Goal: Task Accomplishment & Management: Use online tool/utility

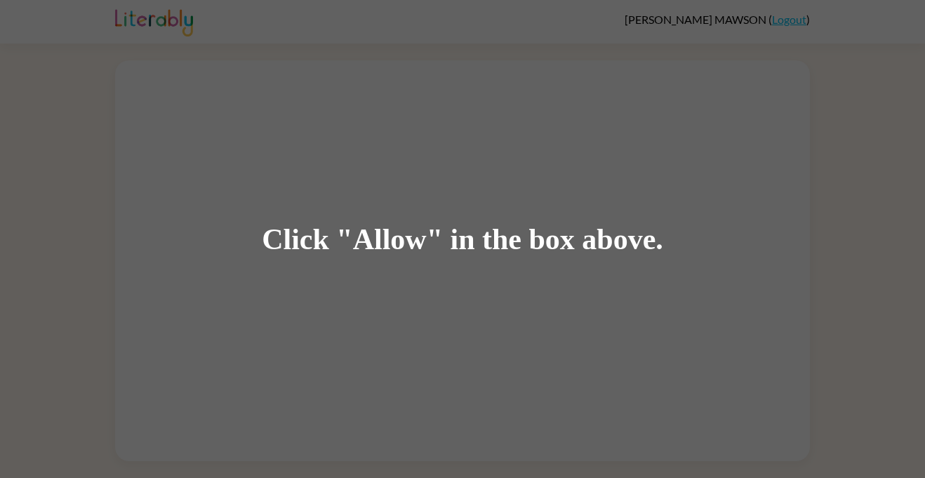
click at [767, 283] on div "Click "Allow" in the box above." at bounding box center [462, 239] width 925 height 478
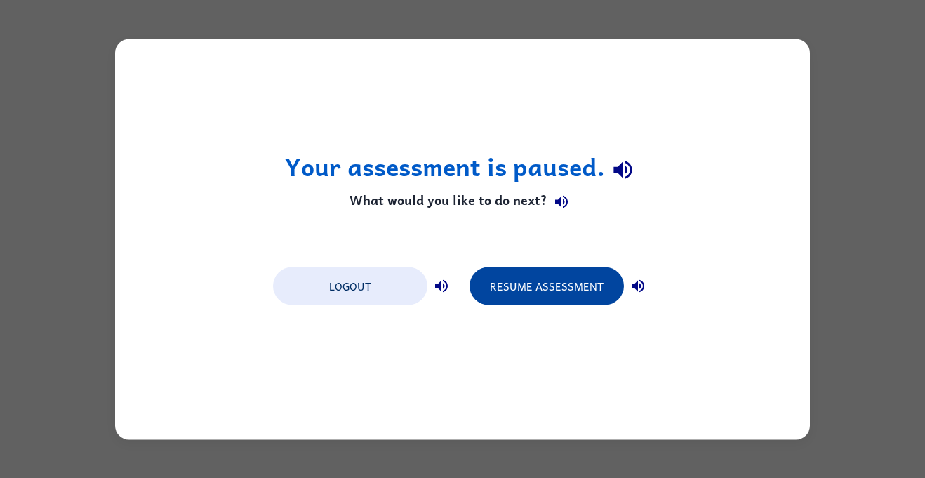
click at [544, 302] on button "Resume Assessment" at bounding box center [546, 286] width 154 height 38
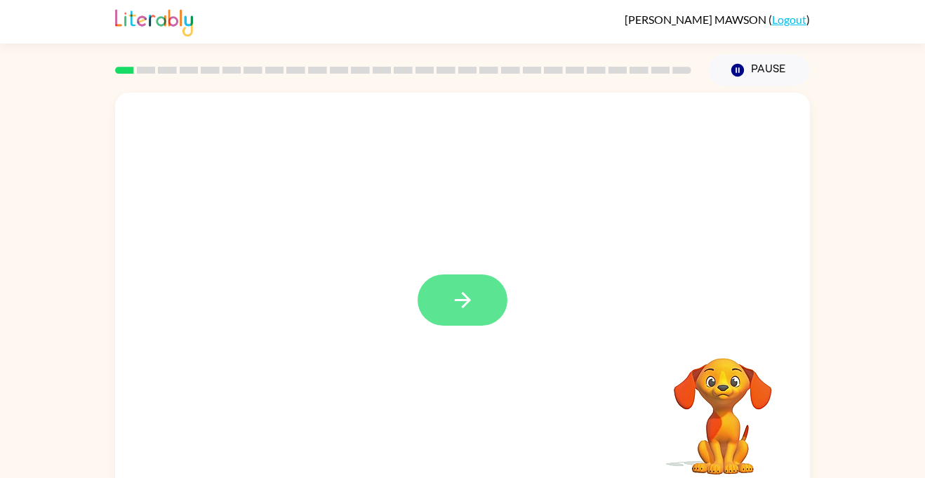
click at [432, 293] on button "button" at bounding box center [462, 299] width 90 height 51
click at [406, 289] on div at bounding box center [428, 268] width 599 height 51
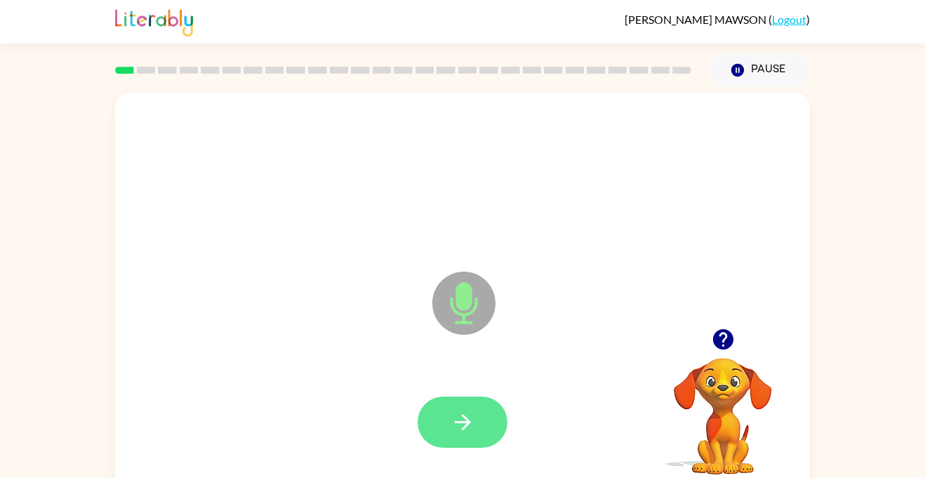
click at [471, 415] on icon "button" at bounding box center [462, 422] width 25 height 25
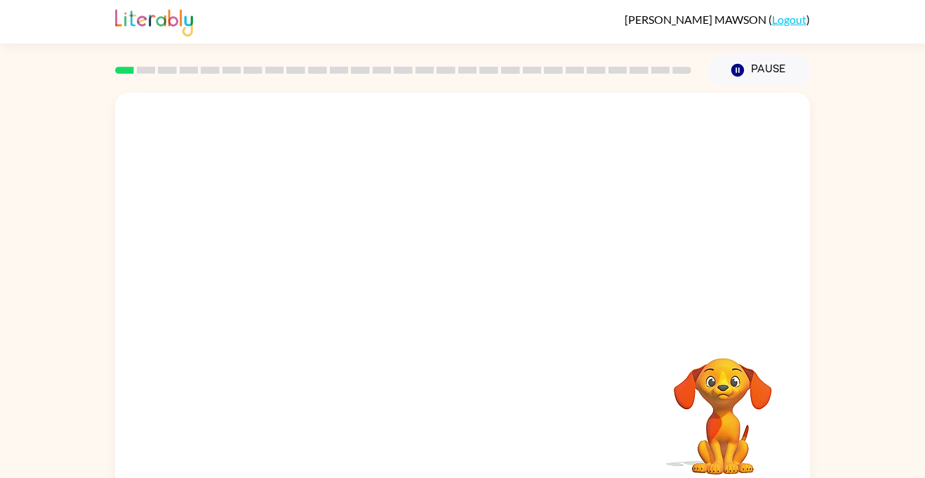
click at [695, 412] on video "Your browser must support playing .mp4 files to use Literably. Please try using…" at bounding box center [723, 406] width 140 height 140
click at [763, 363] on video "Your browser must support playing .mp4 files to use Literably. Please try using…" at bounding box center [723, 406] width 140 height 140
click at [744, 394] on video "Your browser must support playing .mp4 files to use Literably. Please try using…" at bounding box center [723, 406] width 140 height 140
click at [748, 375] on video "Your browser must support playing .mp4 files to use Literably. Please try using…" at bounding box center [723, 406] width 140 height 140
click at [750, 337] on video "Your browser must support playing .mp4 files to use Literably. Please try using…" at bounding box center [723, 406] width 140 height 140
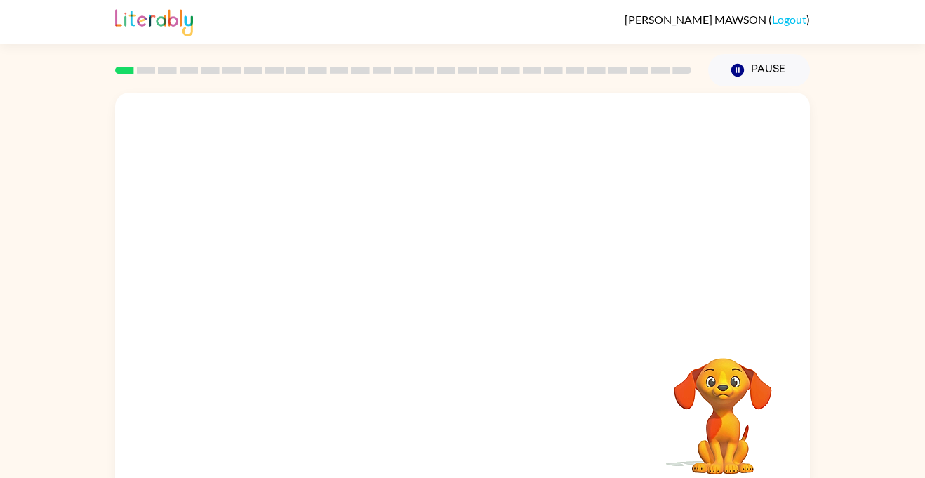
click at [700, 288] on div at bounding box center [428, 268] width 599 height 51
click at [599, 274] on div at bounding box center [428, 268] width 599 height 51
click at [767, 441] on video "Your browser must support playing .mp4 files to use Literably. Please try using…" at bounding box center [723, 405] width 140 height 140
click at [521, 380] on div at bounding box center [462, 420] width 667 height 115
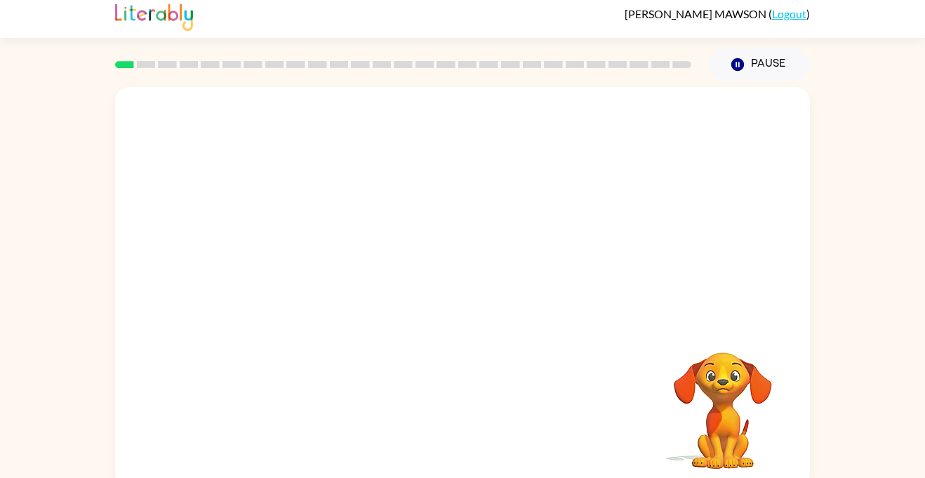
scroll to position [7, 0]
click at [521, 380] on div at bounding box center [462, 415] width 667 height 115
click at [140, 64] on rect at bounding box center [146, 63] width 19 height 7
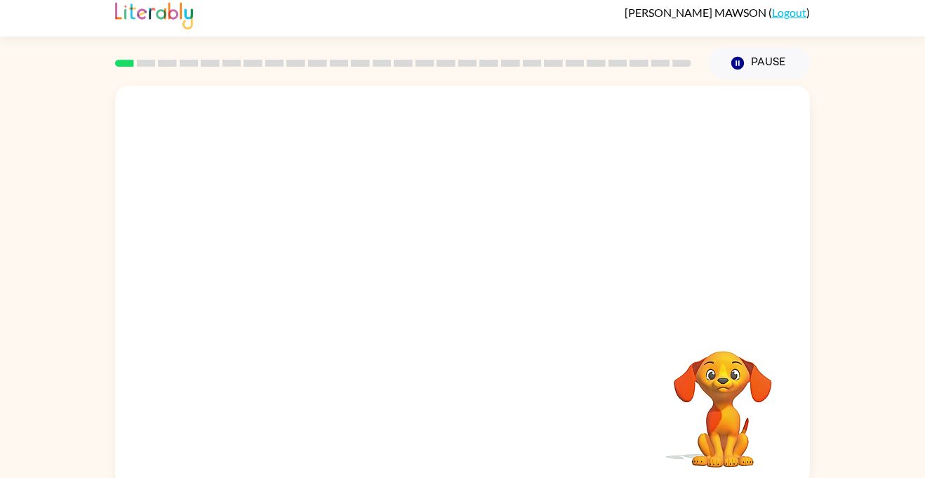
click at [169, 47] on div at bounding box center [403, 63] width 593 height 49
click at [379, 201] on div at bounding box center [462, 171] width 667 height 115
click at [728, 354] on video "Your browser must support playing .mp4 files to use Literably. Please try using…" at bounding box center [723, 399] width 140 height 140
click at [726, 360] on video "Your browser must support playing .mp4 files to use Literably. Please try using…" at bounding box center [723, 399] width 140 height 140
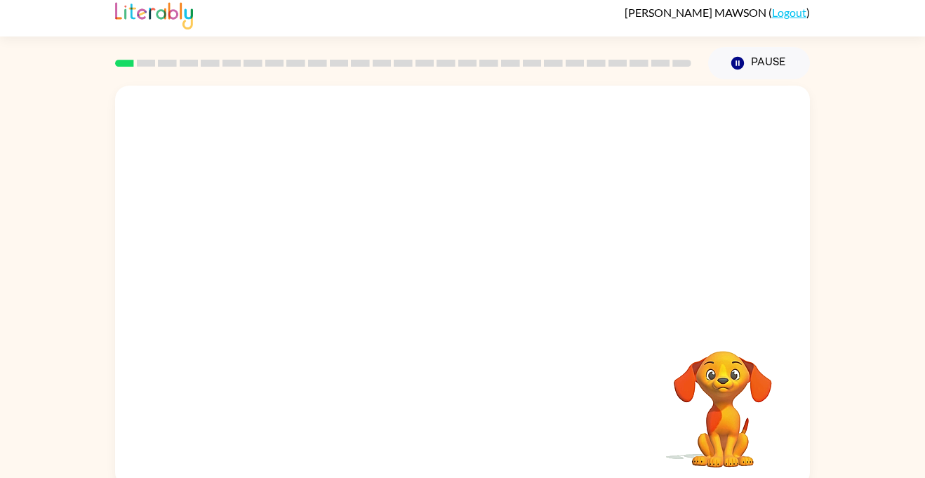
click at [726, 360] on video "Your browser must support playing .mp4 files to use Literably. Please try using…" at bounding box center [723, 399] width 140 height 140
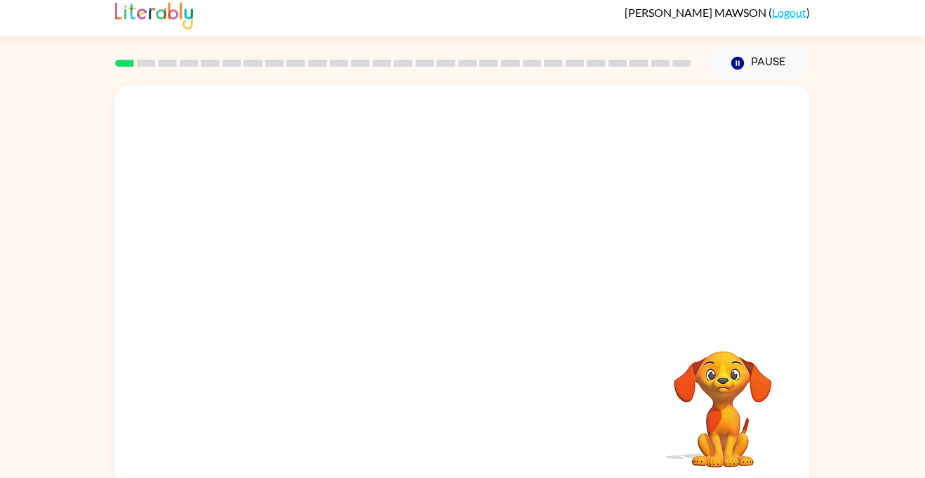
click at [726, 360] on video "Your browser must support playing .mp4 files to use Literably. Please try using…" at bounding box center [723, 399] width 140 height 140
click at [724, 356] on video "Your browser must support playing .mp4 files to use Literably. Please try using…" at bounding box center [723, 399] width 140 height 140
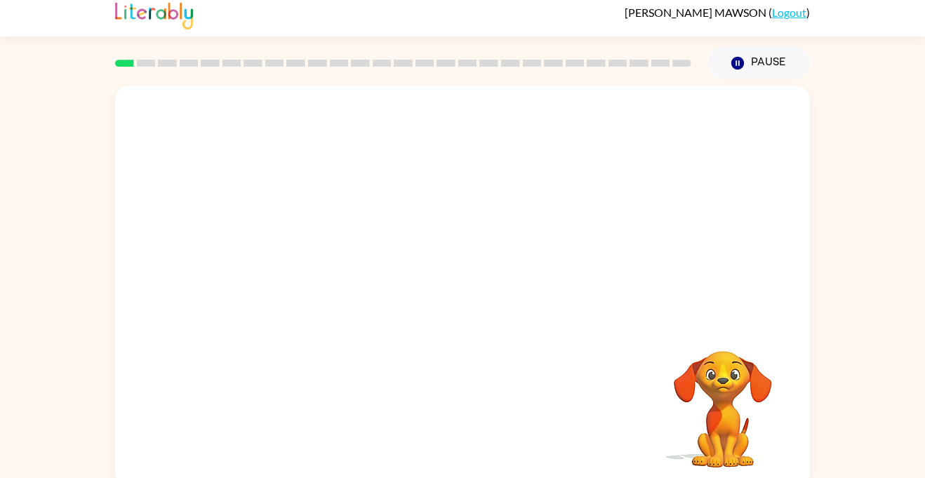
click at [724, 356] on video "Your browser must support playing .mp4 files to use Literably. Please try using…" at bounding box center [723, 399] width 140 height 140
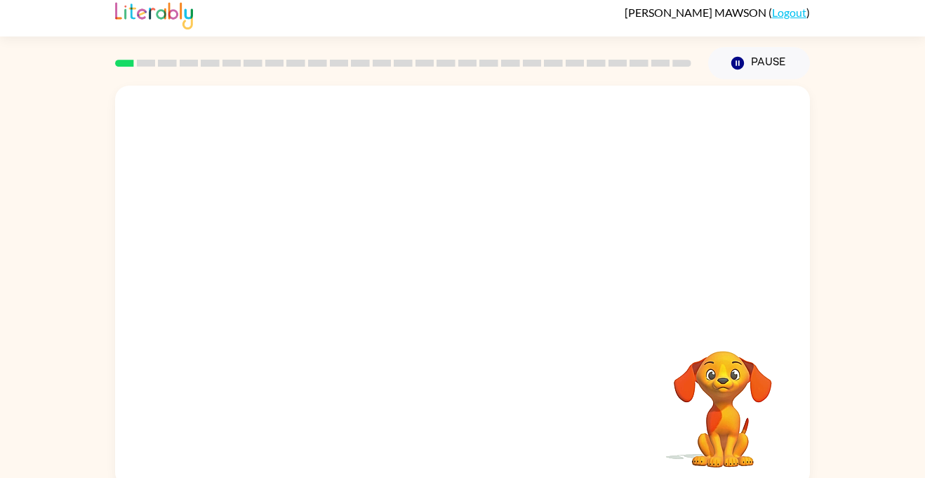
click at [724, 356] on video "Your browser must support playing .mp4 files to use Literably. Please try using…" at bounding box center [723, 399] width 140 height 140
click at [723, 354] on video "Your browser must support playing .mp4 files to use Literably. Please try using…" at bounding box center [723, 399] width 140 height 140
click at [721, 352] on video "Your browser must support playing .mp4 files to use Literably. Please try using…" at bounding box center [723, 399] width 140 height 140
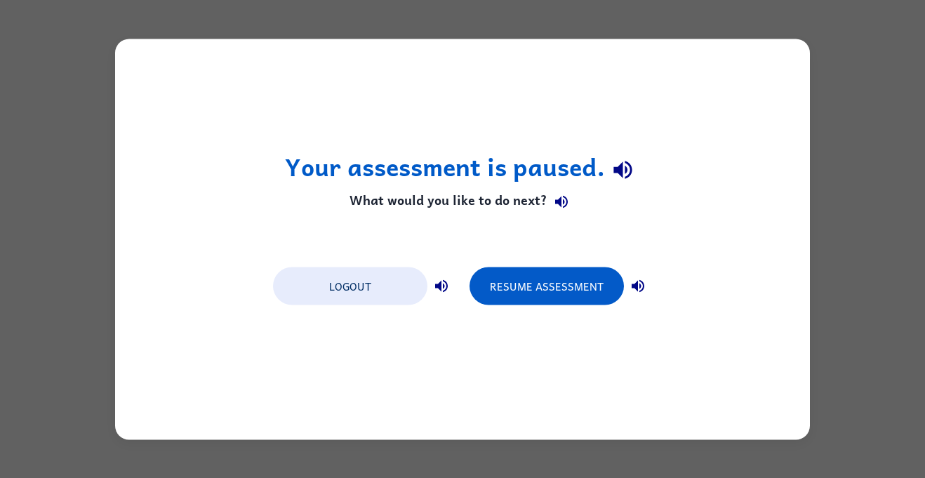
scroll to position [0, 0]
click at [590, 300] on button "Resume Assessment" at bounding box center [546, 286] width 154 height 38
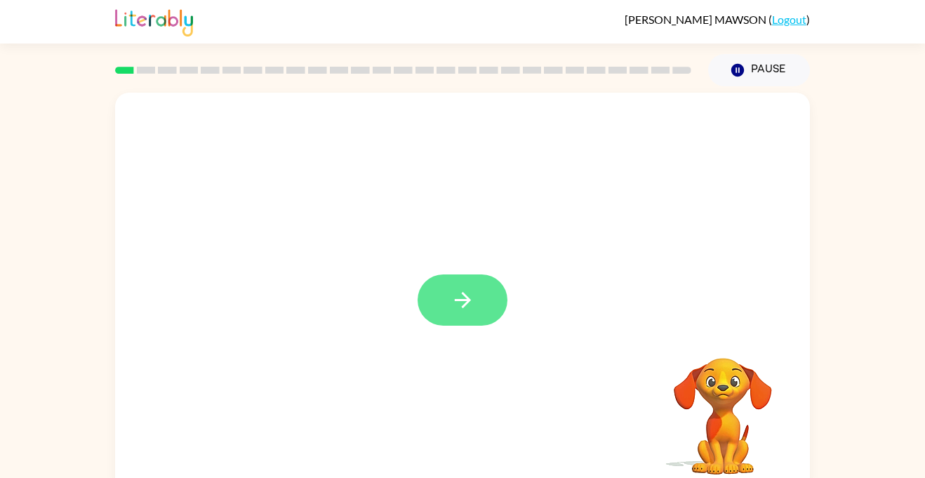
click at [457, 319] on button "button" at bounding box center [462, 299] width 90 height 51
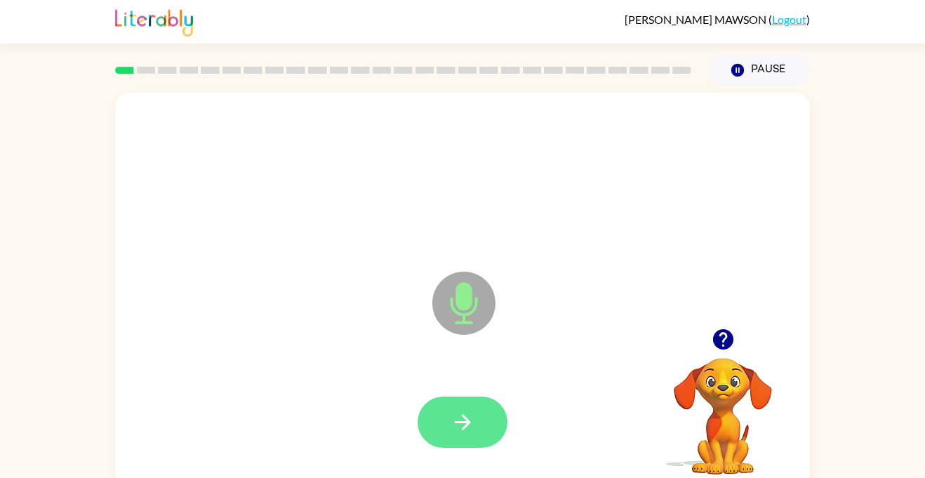
click at [487, 427] on button "button" at bounding box center [462, 421] width 90 height 51
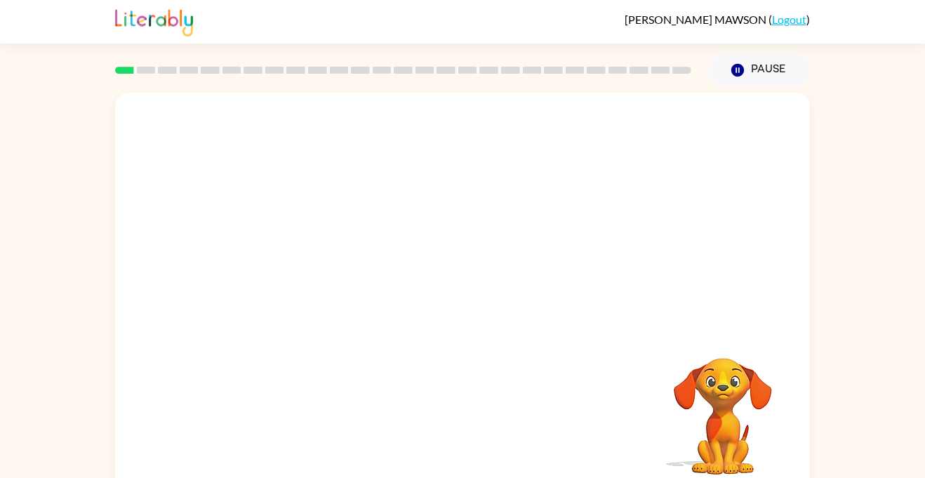
click at [392, 262] on div at bounding box center [428, 268] width 599 height 51
click at [236, 138] on div at bounding box center [462, 178] width 667 height 115
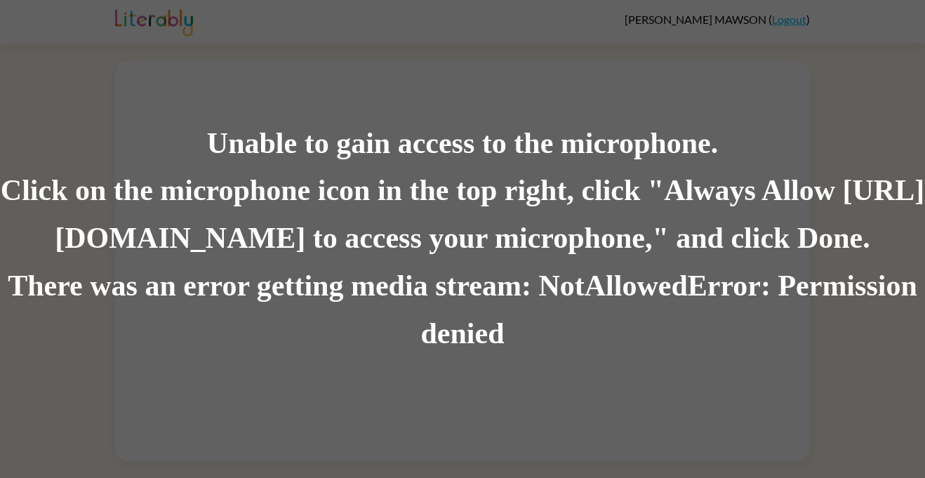
click at [774, 319] on div "There was an error getting media stream: NotAllowedError: Permission denied" at bounding box center [462, 309] width 925 height 95
click at [786, 276] on div "There was an error getting media stream: NotAllowedError: Permission denied" at bounding box center [462, 309] width 925 height 95
click at [779, 303] on div "There was an error getting media stream: NotAllowedError: Permission denied" at bounding box center [462, 309] width 925 height 95
click at [770, 316] on div "There was an error getting media stream: NotAllowedError: Permission denied" at bounding box center [462, 309] width 925 height 95
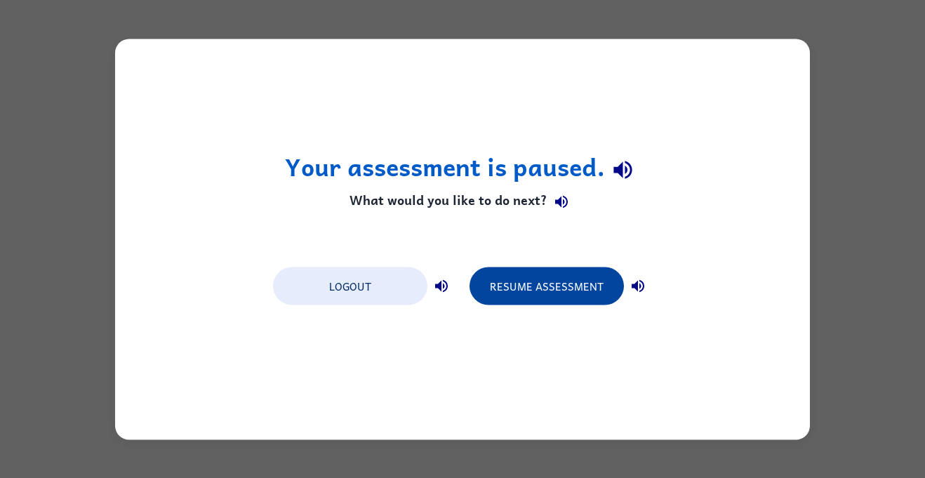
click at [598, 290] on button "Resume Assessment" at bounding box center [546, 286] width 154 height 38
click at [538, 287] on button "Resume Assessment" at bounding box center [546, 286] width 154 height 38
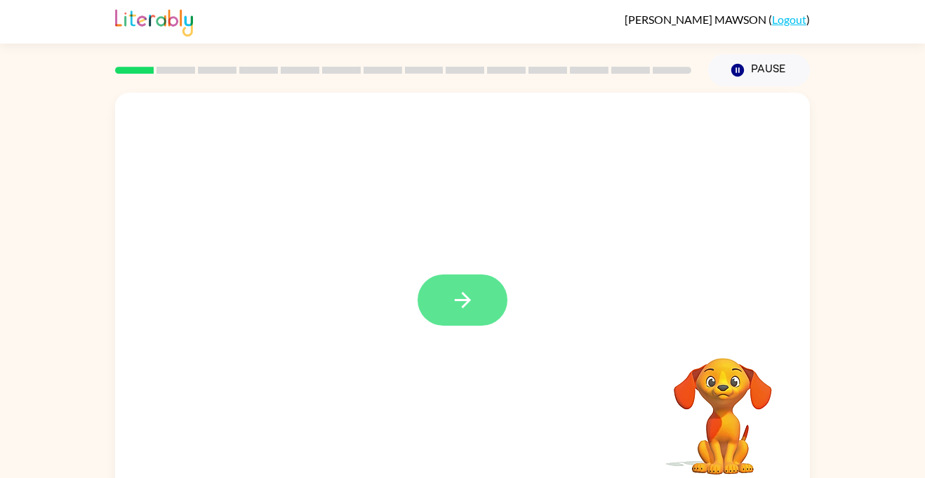
click at [476, 285] on button "button" at bounding box center [462, 299] width 90 height 51
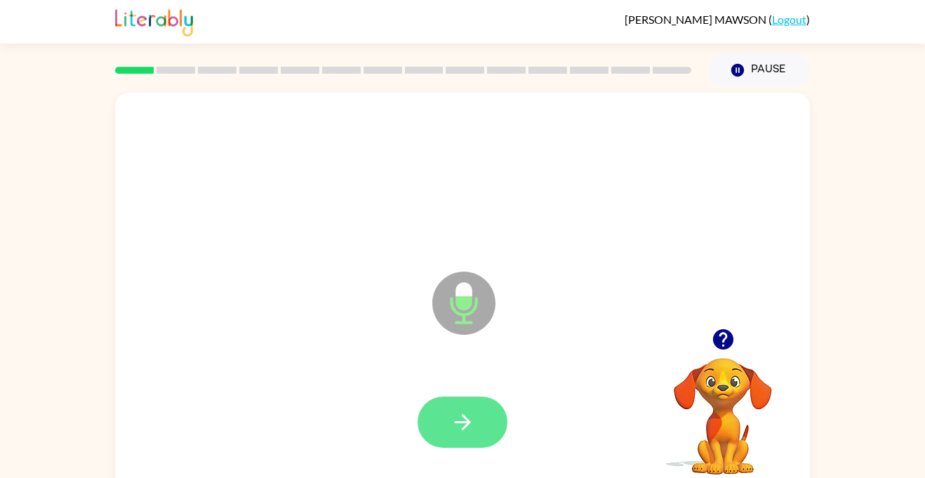
click at [479, 434] on button "button" at bounding box center [462, 421] width 90 height 51
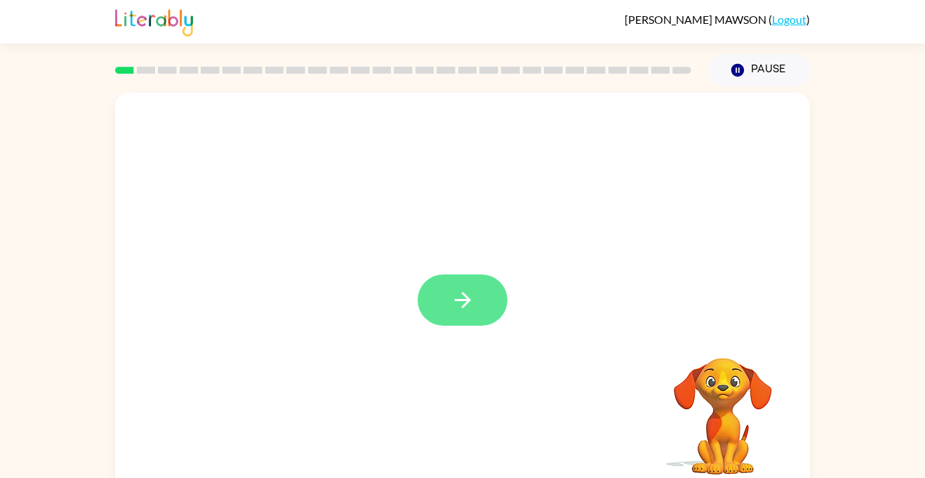
click at [474, 306] on icon "button" at bounding box center [462, 300] width 25 height 25
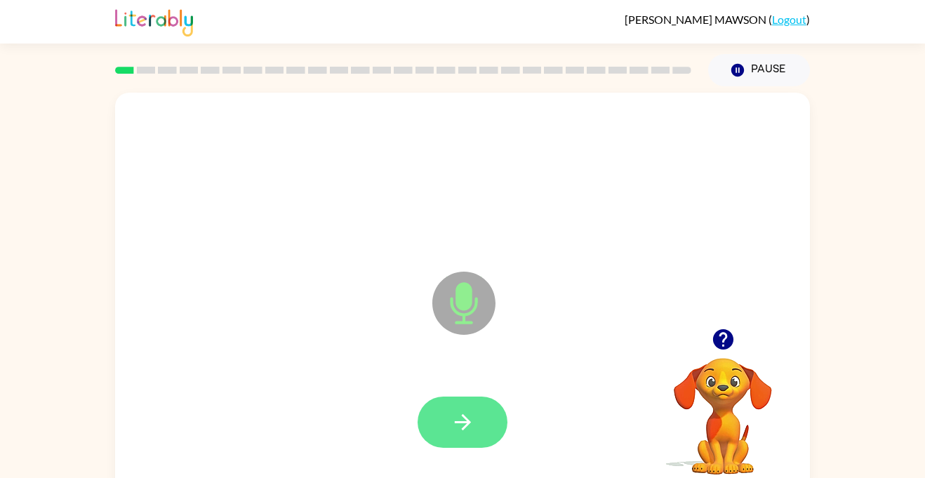
click at [479, 426] on button "button" at bounding box center [462, 421] width 90 height 51
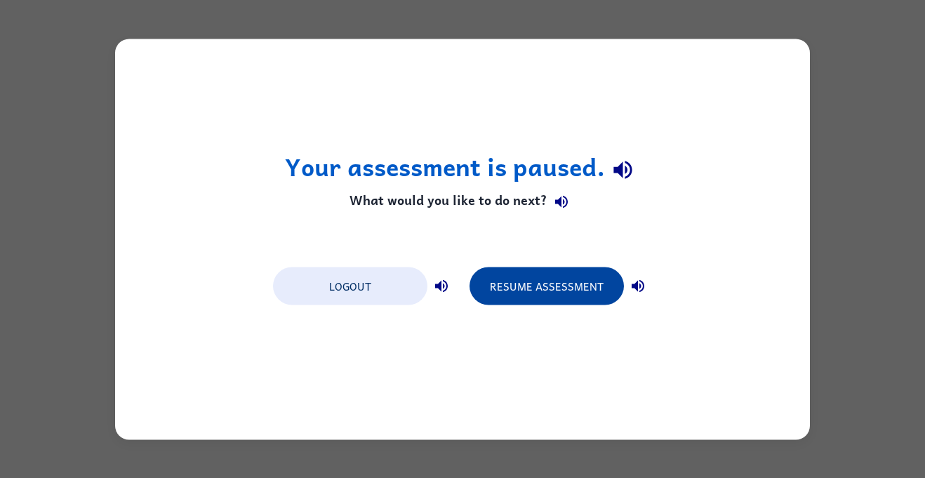
click at [587, 285] on button "Resume Assessment" at bounding box center [546, 286] width 154 height 38
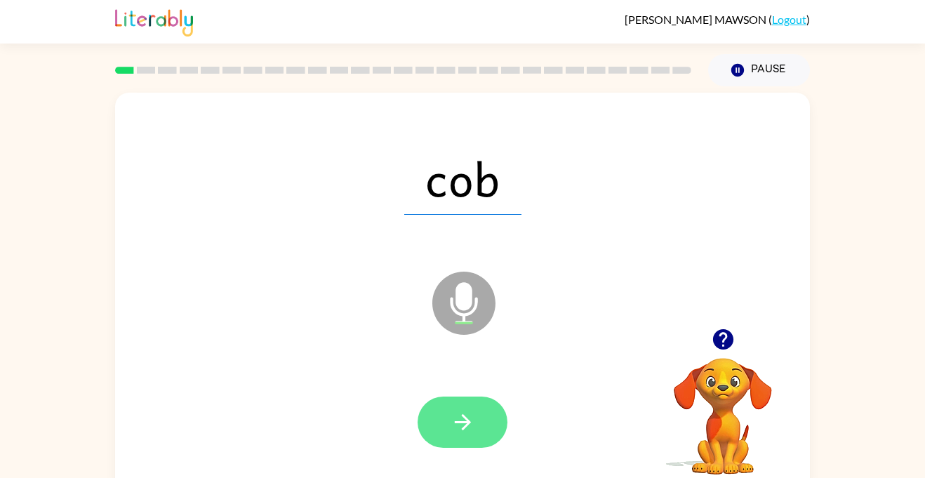
click at [492, 422] on button "button" at bounding box center [462, 421] width 90 height 51
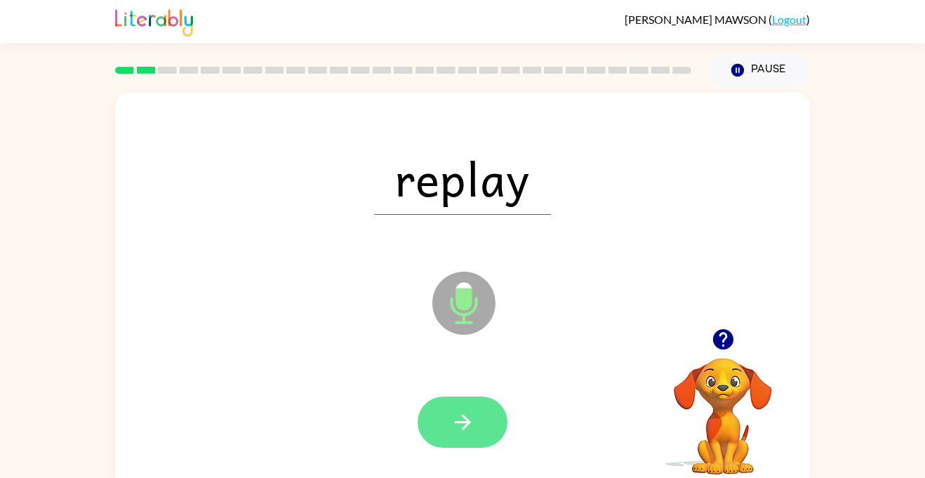
click at [469, 443] on button "button" at bounding box center [462, 421] width 90 height 51
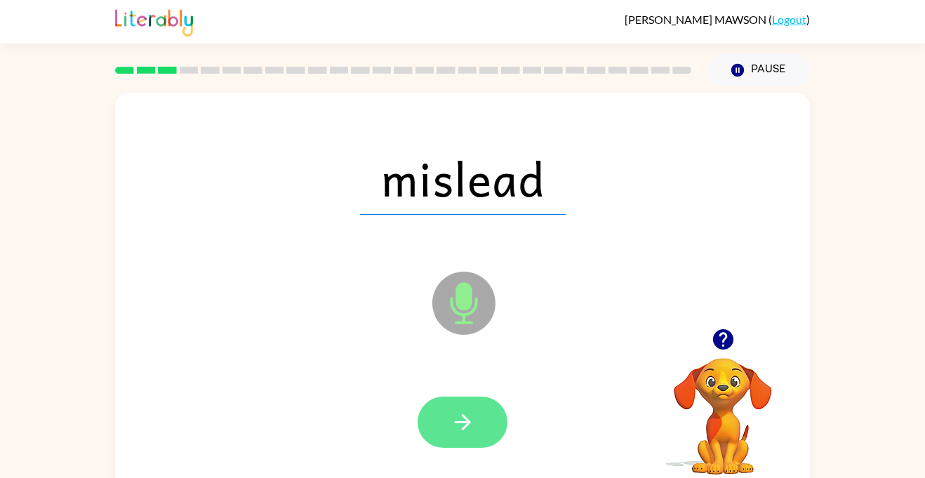
click at [493, 444] on button "button" at bounding box center [462, 421] width 90 height 51
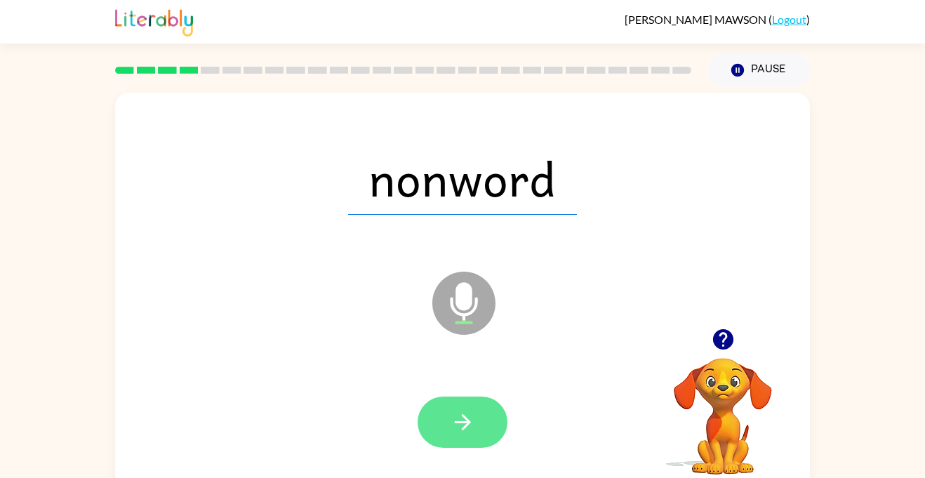
click at [502, 424] on button "button" at bounding box center [462, 421] width 90 height 51
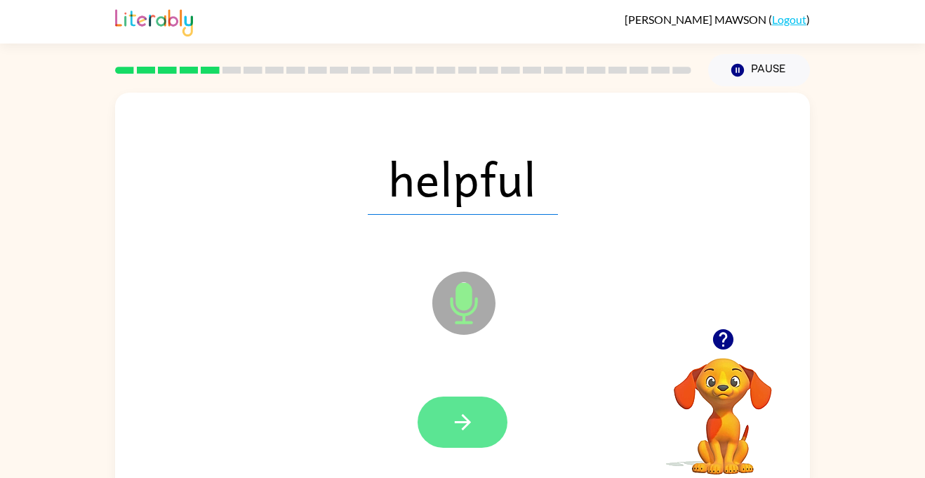
click at [467, 427] on icon "button" at bounding box center [462, 422] width 25 height 25
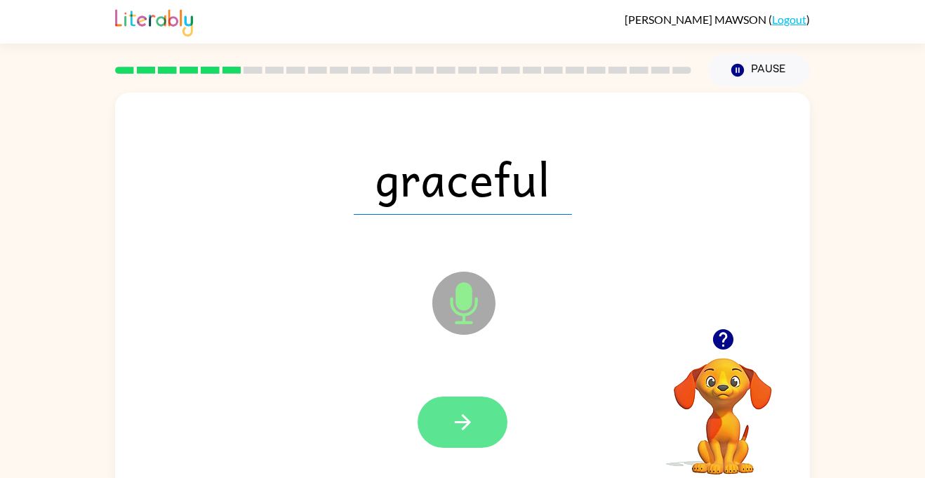
click at [501, 437] on button "button" at bounding box center [462, 421] width 90 height 51
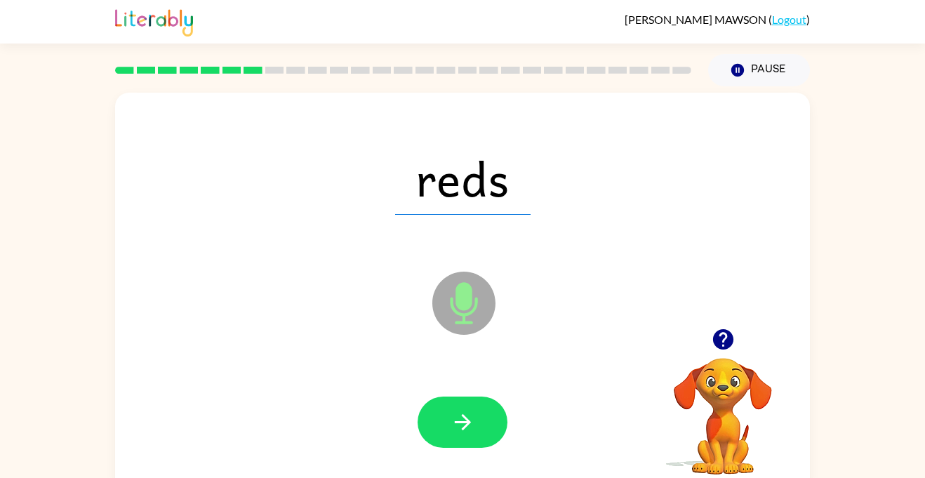
click at [498, 445] on div at bounding box center [462, 421] width 90 height 51
click at [486, 408] on button "button" at bounding box center [462, 421] width 90 height 51
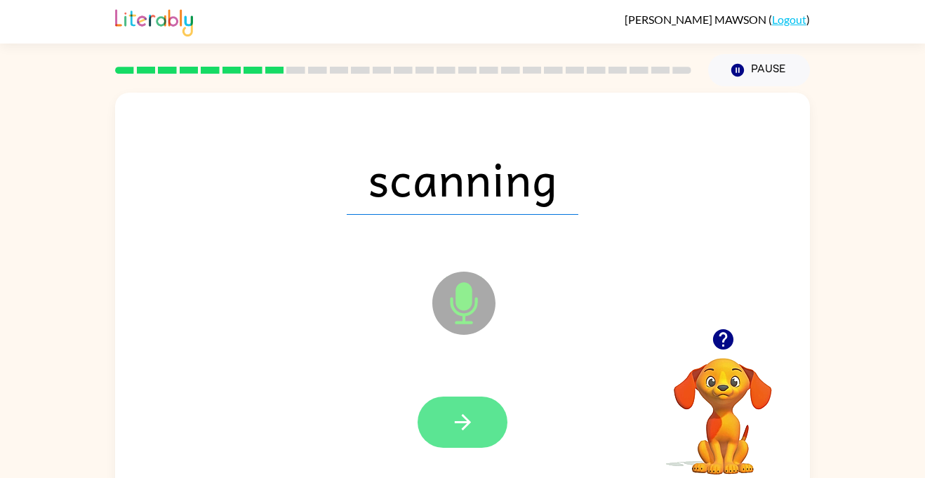
click at [479, 431] on button "button" at bounding box center [462, 421] width 90 height 51
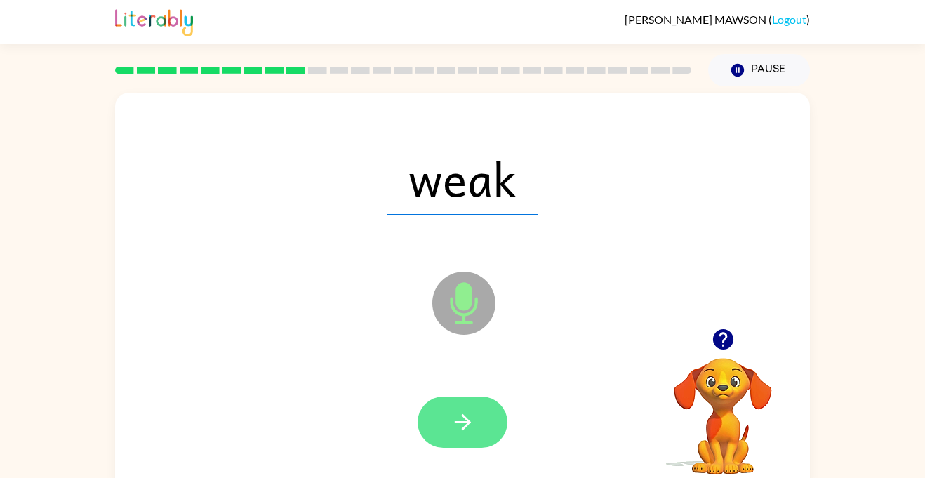
click at [478, 431] on button "button" at bounding box center [462, 421] width 90 height 51
click at [488, 443] on button "button" at bounding box center [462, 421] width 90 height 51
click at [464, 424] on icon "button" at bounding box center [462, 422] width 25 height 25
click at [485, 399] on button "button" at bounding box center [462, 421] width 90 height 51
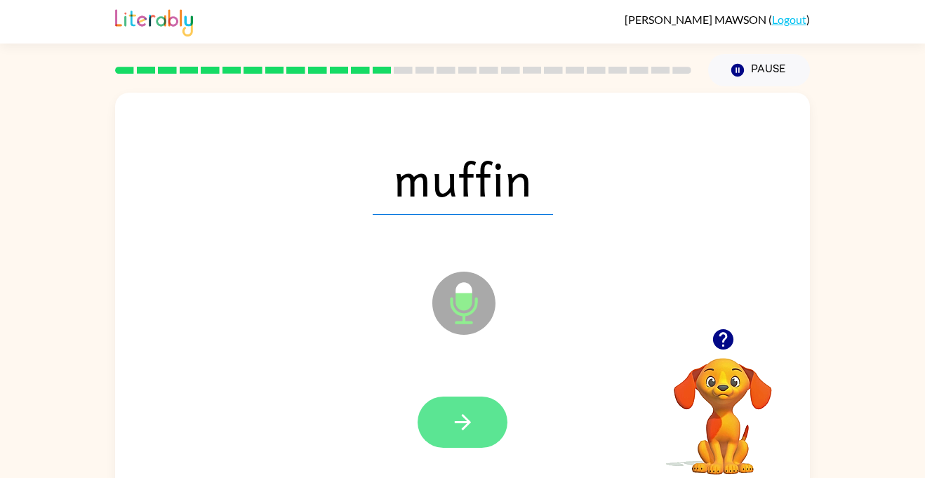
click at [459, 432] on icon "button" at bounding box center [462, 422] width 25 height 25
click at [468, 416] on icon "button" at bounding box center [462, 422] width 25 height 25
click at [472, 444] on button "button" at bounding box center [462, 421] width 90 height 51
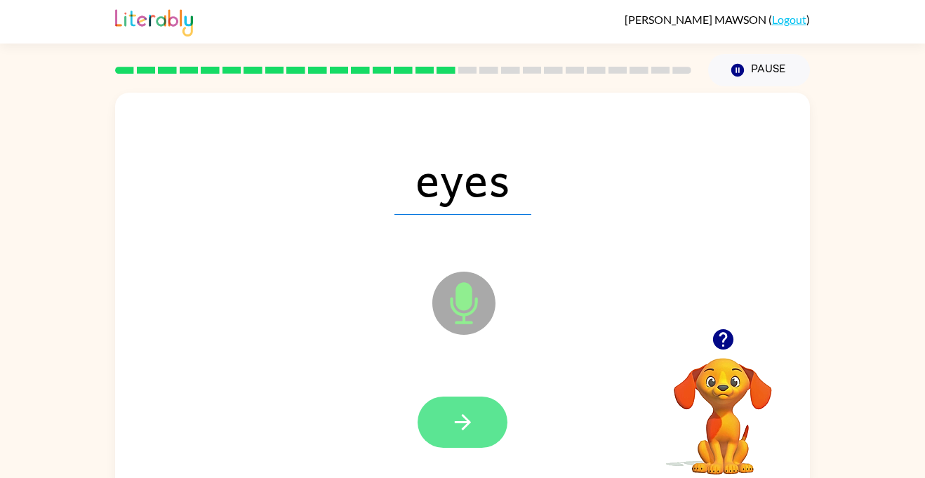
click at [477, 437] on button "button" at bounding box center [462, 421] width 90 height 51
click at [472, 435] on button "button" at bounding box center [462, 421] width 90 height 51
click at [472, 423] on icon "button" at bounding box center [462, 422] width 25 height 25
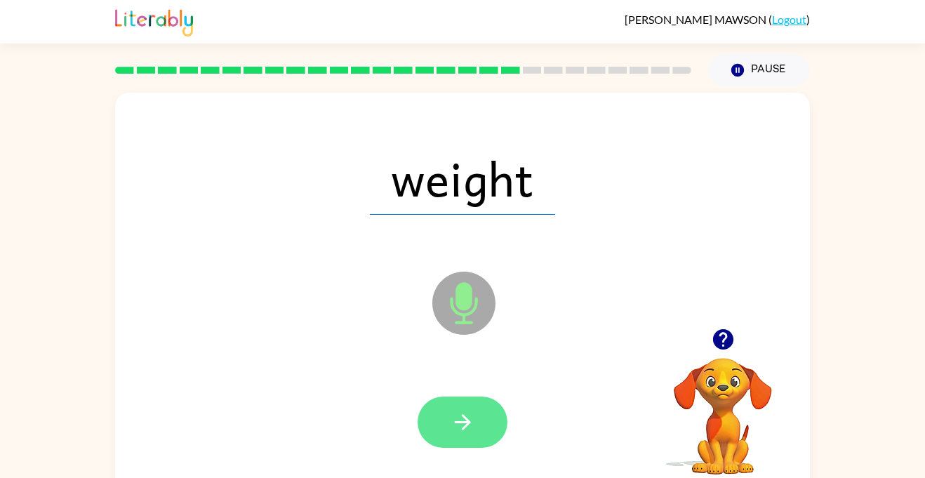
click at [492, 440] on button "button" at bounding box center [462, 421] width 90 height 51
click at [483, 431] on button "button" at bounding box center [462, 421] width 90 height 51
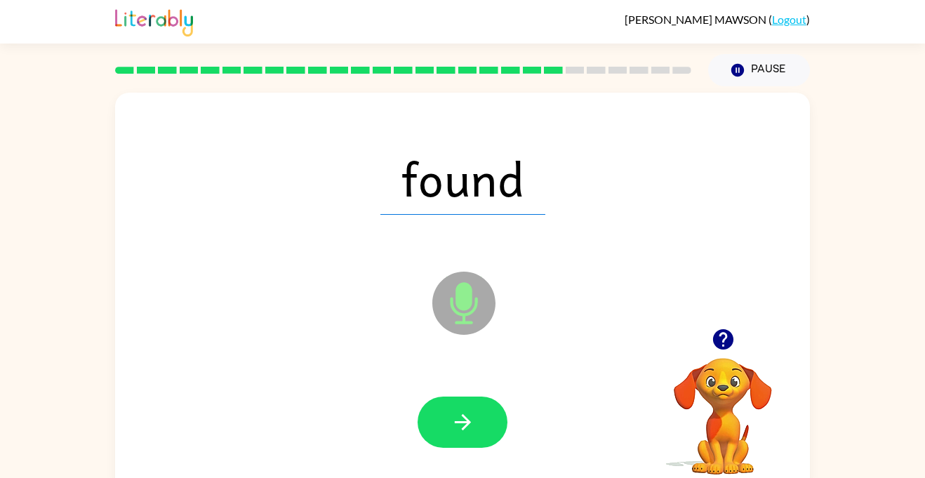
click at [500, 446] on div at bounding box center [462, 421] width 90 height 51
click at [448, 403] on button "button" at bounding box center [462, 421] width 90 height 51
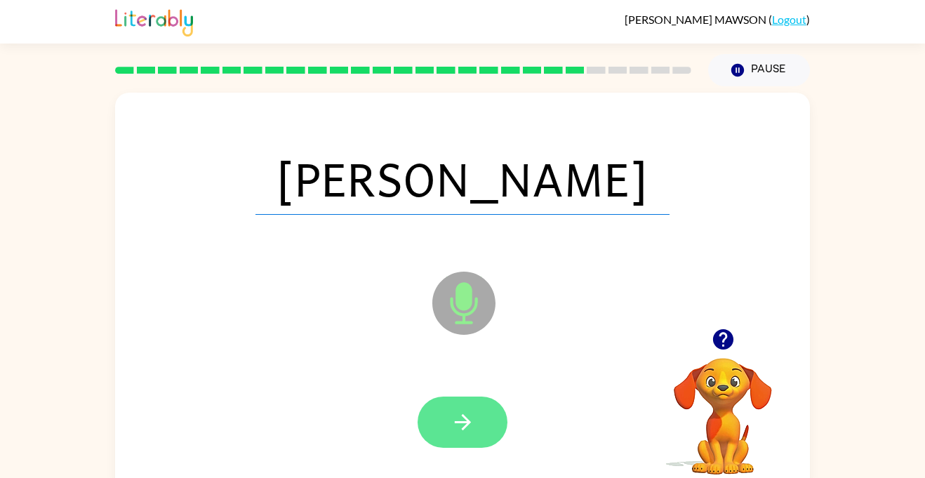
click at [487, 406] on button "button" at bounding box center [462, 421] width 90 height 51
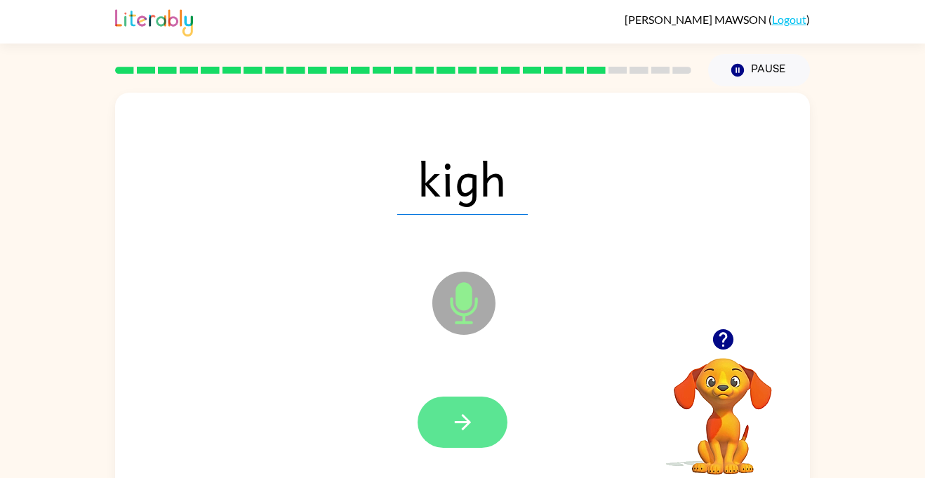
click at [470, 424] on icon "button" at bounding box center [462, 422] width 25 height 25
click at [485, 422] on button "button" at bounding box center [462, 421] width 90 height 51
click at [460, 399] on button "button" at bounding box center [462, 421] width 90 height 51
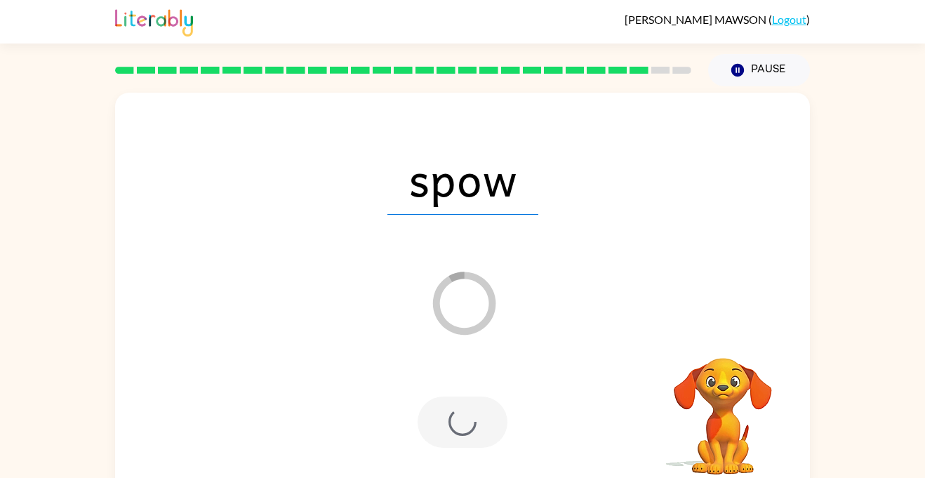
click at [496, 409] on div at bounding box center [462, 421] width 90 height 51
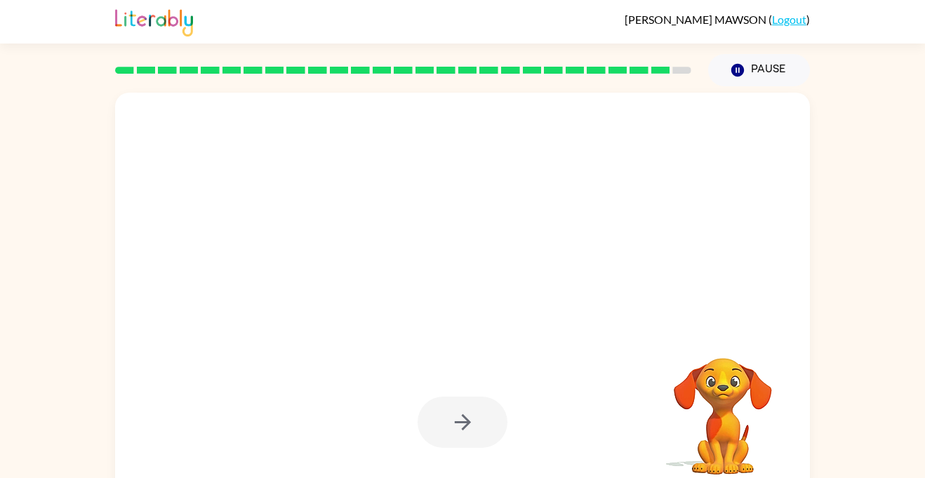
click at [683, 208] on div at bounding box center [462, 178] width 667 height 115
click at [763, 100] on div at bounding box center [462, 293] width 695 height 401
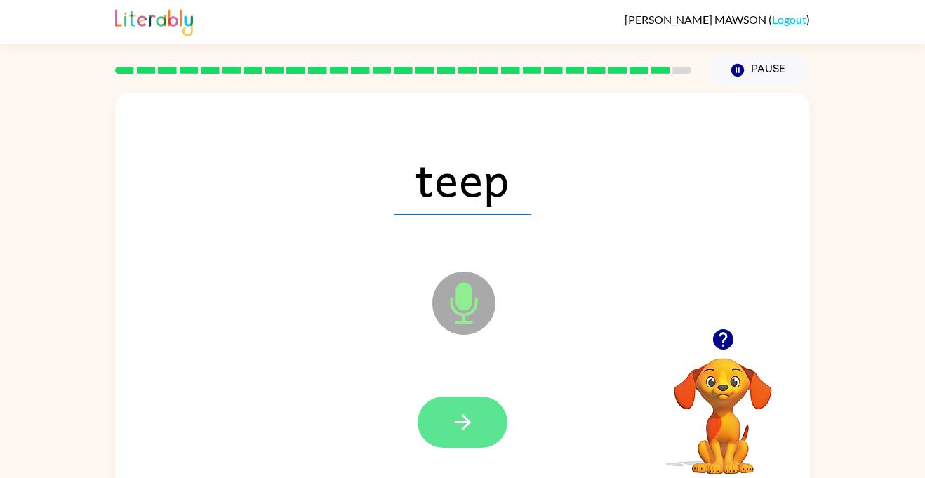
click at [493, 400] on button "button" at bounding box center [462, 421] width 90 height 51
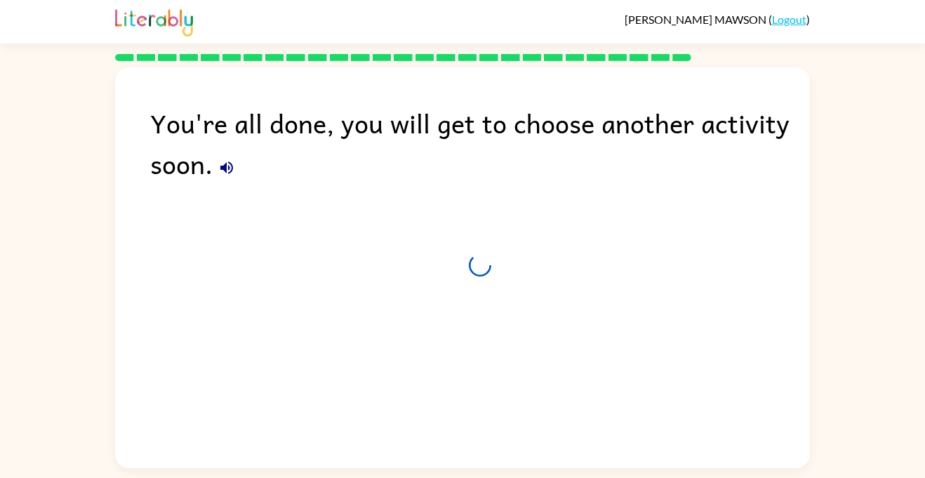
click at [672, 203] on div "You're all done, you will get to choose another activity soon." at bounding box center [462, 264] width 695 height 394
